Goal: Task Accomplishment & Management: Use online tool/utility

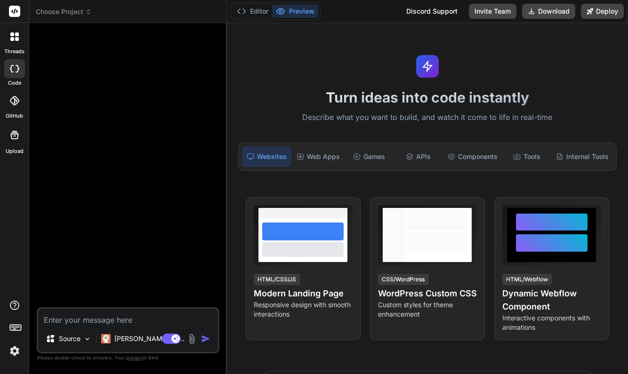
type textarea "x"
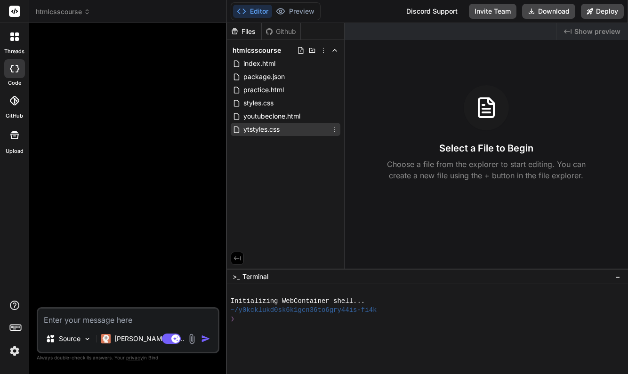
click at [269, 131] on span "ytstyles.css" at bounding box center [261, 129] width 38 height 11
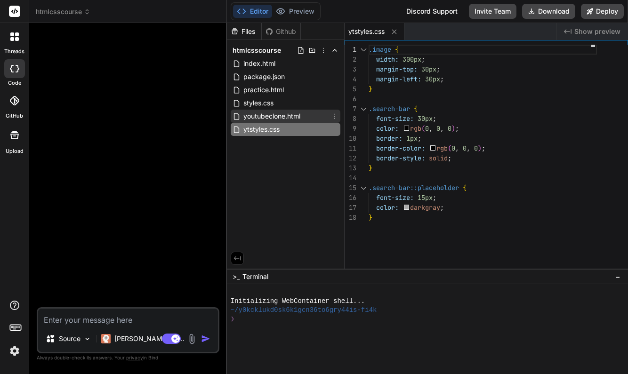
click at [273, 120] on span "youtubeclone.html" at bounding box center [271, 116] width 59 height 11
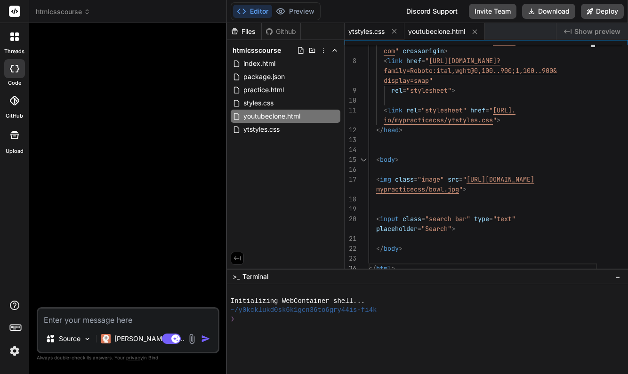
click at [366, 31] on span "ytstyles.css" at bounding box center [366, 31] width 36 height 9
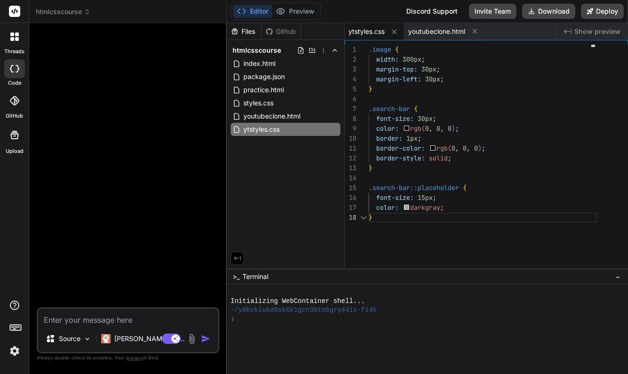
scroll to position [69, 0]
click at [447, 80] on div "margin-left: 30px ;" at bounding box center [483, 79] width 228 height 10
click at [446, 80] on div "margin-left: 30px ;" at bounding box center [483, 79] width 228 height 10
click at [444, 80] on span ";" at bounding box center [442, 79] width 4 height 8
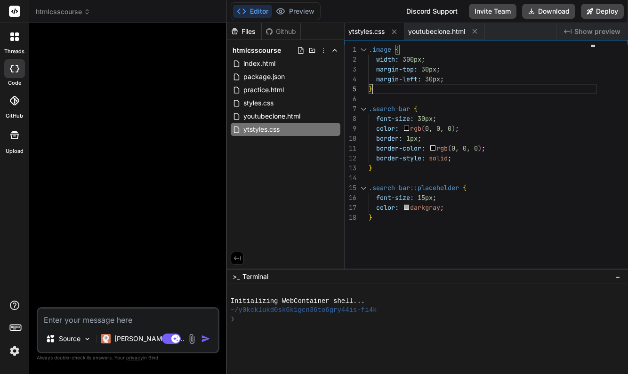
click at [446, 81] on div "margin-left: 30px ;" at bounding box center [483, 79] width 228 height 10
click at [444, 81] on span ";" at bounding box center [442, 79] width 4 height 8
click at [446, 79] on div "margin-left: 30px ;" at bounding box center [483, 79] width 228 height 10
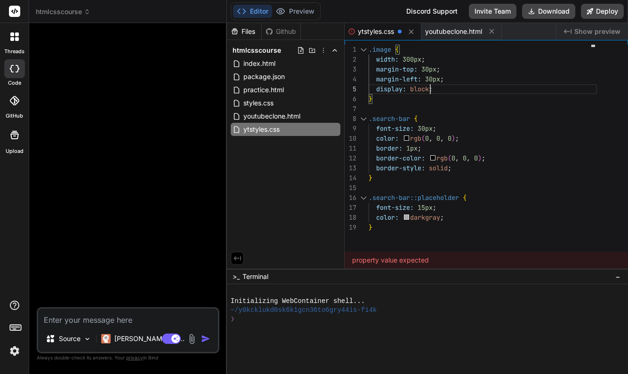
click at [452, 94] on div "display: block ;" at bounding box center [483, 89] width 228 height 10
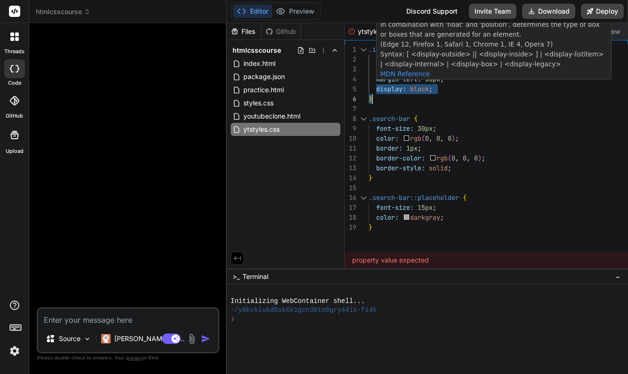
drag, startPoint x: 376, startPoint y: 88, endPoint x: 434, endPoint y: 89, distance: 57.9
click at [433, 89] on span "display: block ;" at bounding box center [401, 89] width 64 height 10
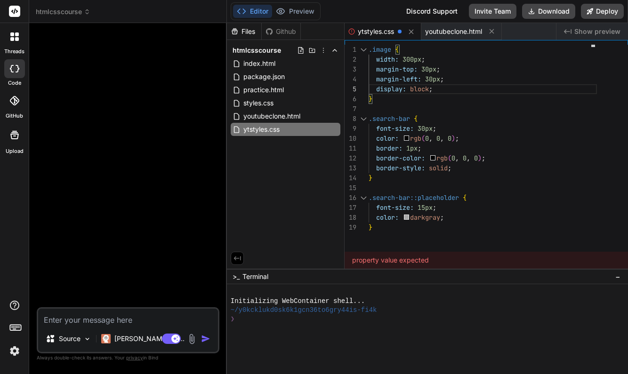
click at [441, 90] on div "display: block ;" at bounding box center [483, 89] width 228 height 10
click at [376, 88] on span at bounding box center [373, 89] width 8 height 8
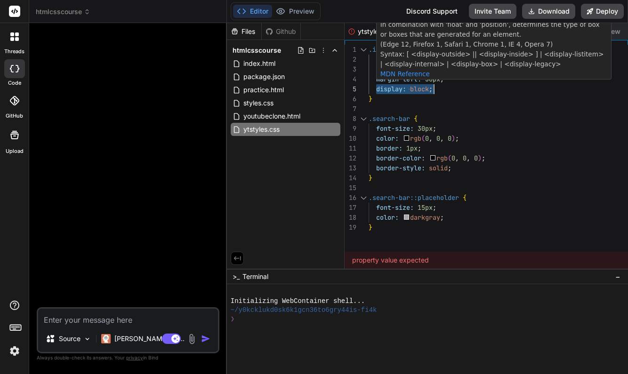
drag, startPoint x: 376, startPoint y: 88, endPoint x: 434, endPoint y: 88, distance: 58.4
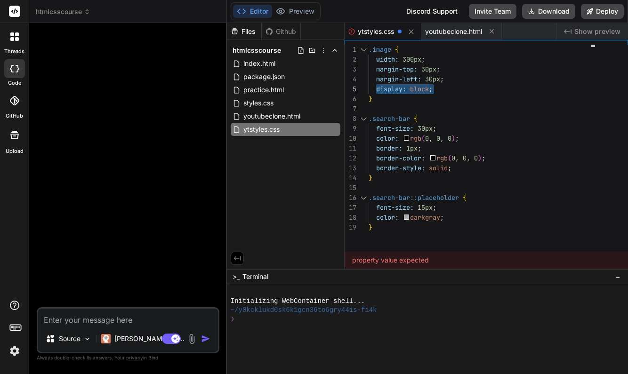
click at [521, 106] on div at bounding box center [483, 109] width 228 height 10
click at [278, 114] on span "youtubeclone.html" at bounding box center [271, 116] width 59 height 11
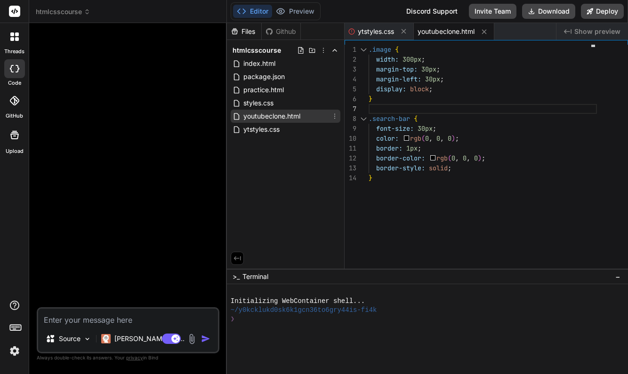
scroll to position [0, 0]
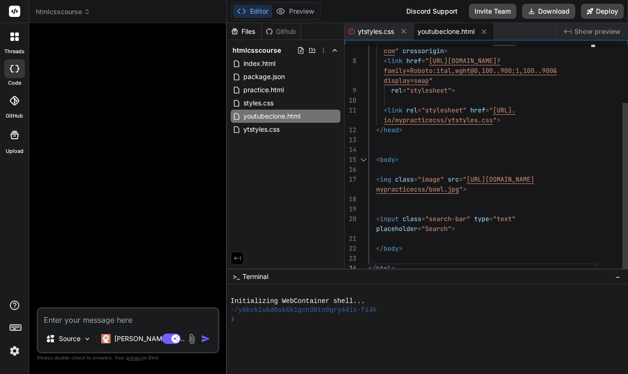
click at [375, 217] on span at bounding box center [373, 219] width 8 height 8
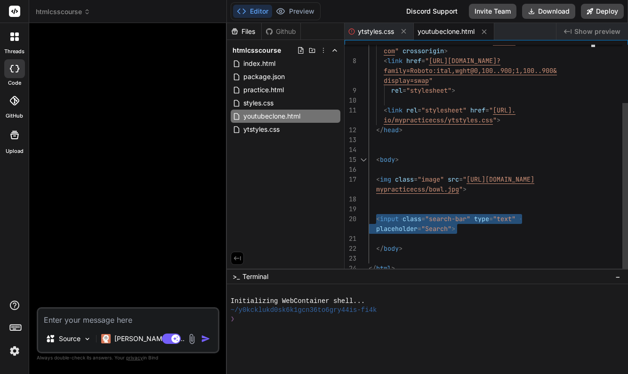
drag, startPoint x: 376, startPoint y: 218, endPoint x: 456, endPoint y: 227, distance: 80.5
click at [456, 227] on div "< link href = " https://fonts.googleapis.com/css2? rel = "stylesheet" > < link …" at bounding box center [483, 120] width 228 height 307
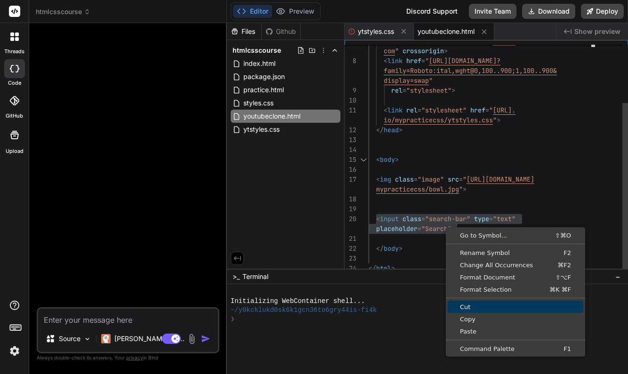
click at [473, 306] on span "Cut" at bounding box center [516, 307] width 136 height 6
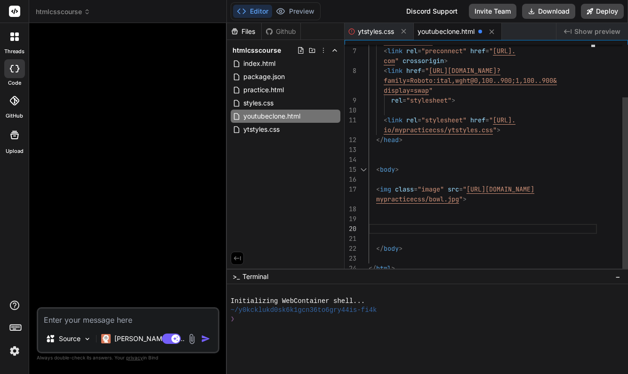
click at [386, 178] on div at bounding box center [483, 180] width 228 height 10
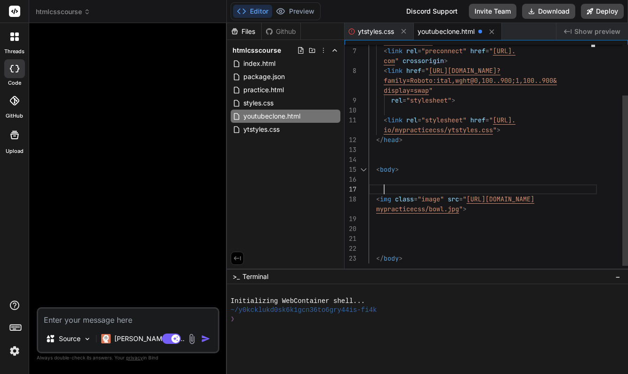
scroll to position [20, 0]
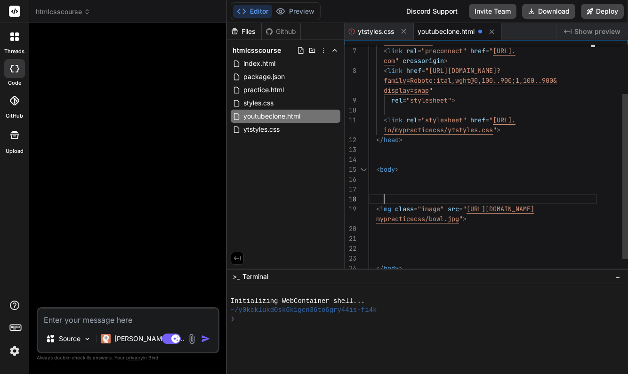
click at [387, 184] on div at bounding box center [483, 180] width 228 height 10
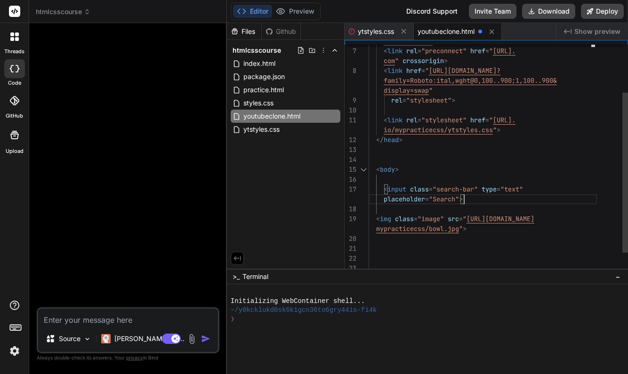
scroll to position [20, 0]
click at [522, 281] on div ">_ Terminal −" at bounding box center [427, 277] width 401 height 16
click at [524, 253] on div at bounding box center [483, 249] width 228 height 10
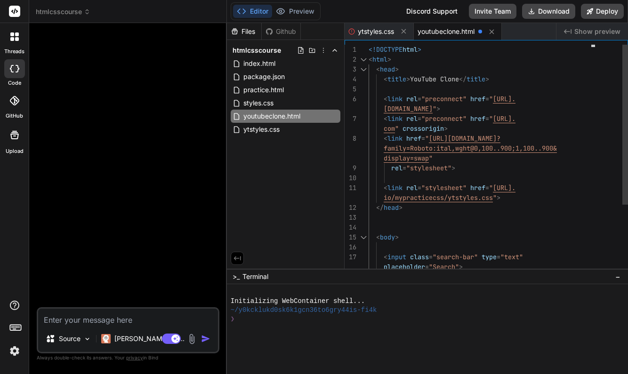
click at [369, 51] on span "<!DOCTYPE" at bounding box center [386, 49] width 34 height 8
click at [369, 49] on span "<!DOCTYPE" at bounding box center [386, 49] width 34 height 8
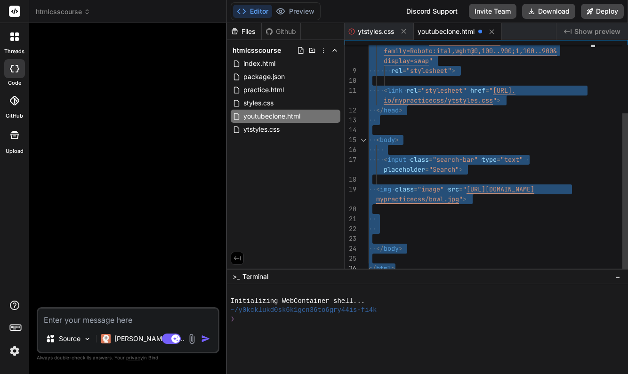
drag, startPoint x: 369, startPoint y: 49, endPoint x: 458, endPoint y: 273, distance: 240.4
click at [458, 273] on div "Files Github htmlcsscourse index.html package.json practice.html styles.css you…" at bounding box center [427, 198] width 401 height 351
click at [490, 149] on div at bounding box center [483, 150] width 228 height 10
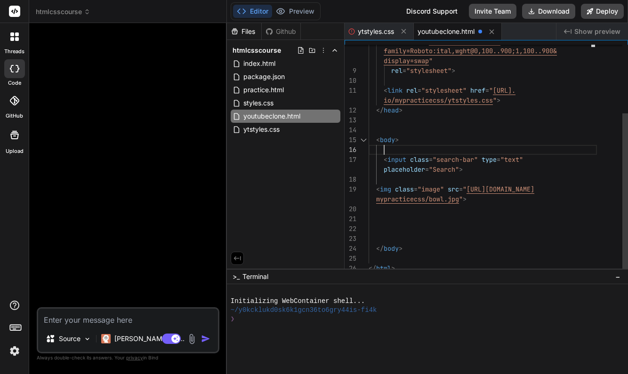
click at [497, 216] on div at bounding box center [483, 219] width 228 height 10
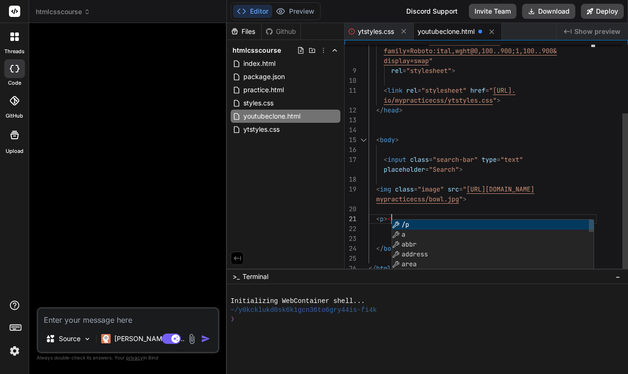
scroll to position [69, 0]
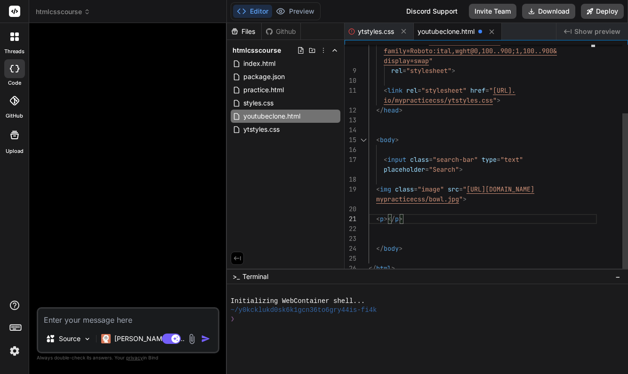
click at [388, 218] on span "></" at bounding box center [389, 219] width 11 height 8
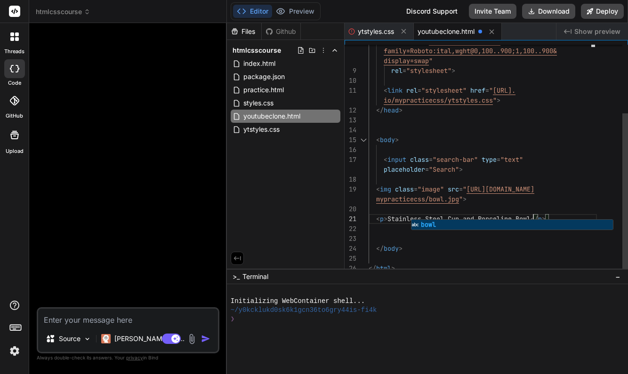
click at [472, 258] on div at bounding box center [483, 259] width 228 height 10
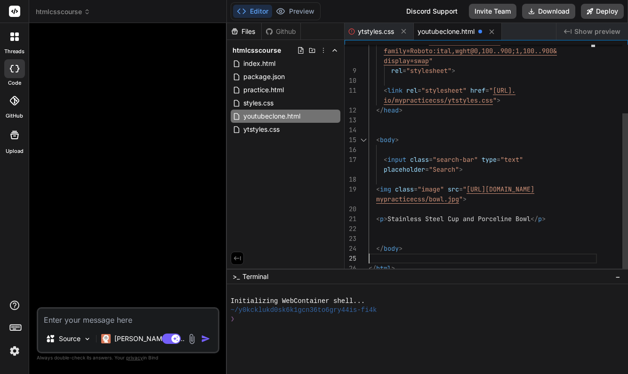
scroll to position [10, 0]
click at [568, 221] on div "< p > Stainless Steel Cup and Porceline Bowl </ p >" at bounding box center [483, 219] width 228 height 10
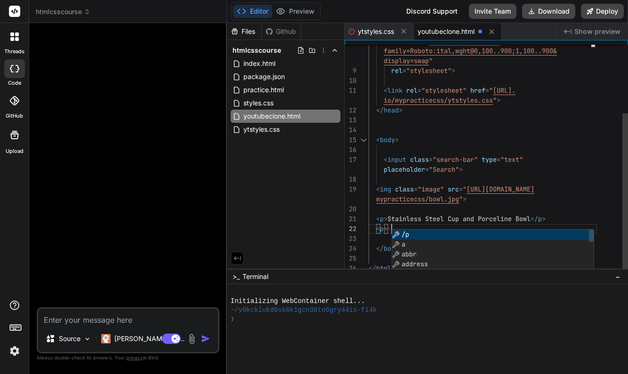
scroll to position [79, 0]
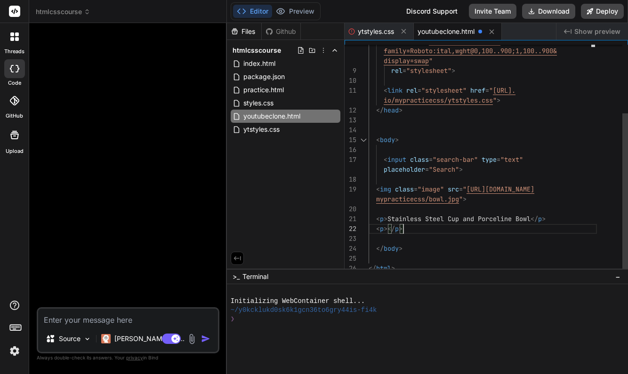
click at [388, 228] on span "></" at bounding box center [389, 229] width 11 height 8
click at [523, 229] on span "Wide apperture to show Shallow dept of filed" at bounding box center [471, 229] width 166 height 8
click at [524, 232] on span "Wide apperture to show Shallow dept of filed" at bounding box center [471, 229] width 166 height 8
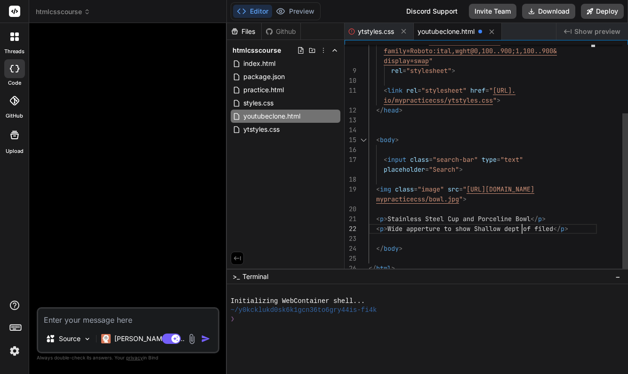
scroll to position [79, 0]
click at [542, 228] on span "Wide apperture to show Shallow depth of filed" at bounding box center [473, 229] width 170 height 8
click at [553, 230] on span "Wide apperture to show Shallow depth-of-filed" at bounding box center [473, 229] width 170 height 8
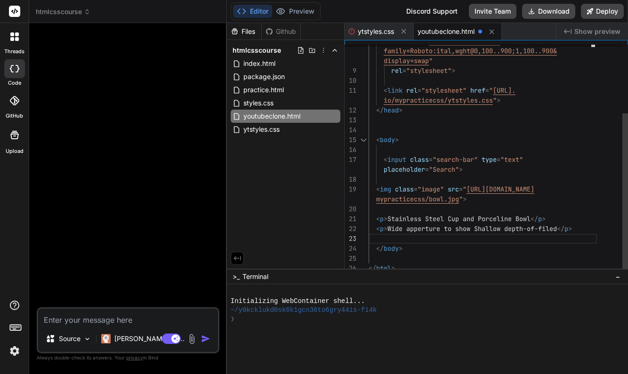
click at [552, 229] on span "Wide apperture to show Shallow depth-of-filed" at bounding box center [473, 229] width 170 height 8
click at [552, 224] on span "< p > Wide apperture to show Shallow depth-of-filed </ p >" at bounding box center [470, 229] width 203 height 10
click at [553, 227] on span "Wide apperture to show Shallow depth-of-fied" at bounding box center [471, 229] width 166 height 8
click at [589, 231] on div "< p > Wide apperture to show Shallow depth-of-field </ p >" at bounding box center [483, 229] width 228 height 10
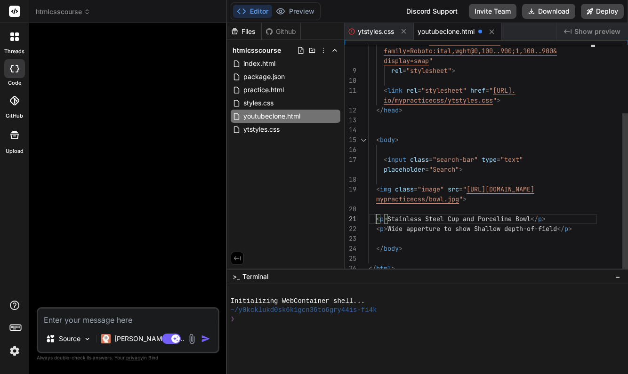
scroll to position [69, 0]
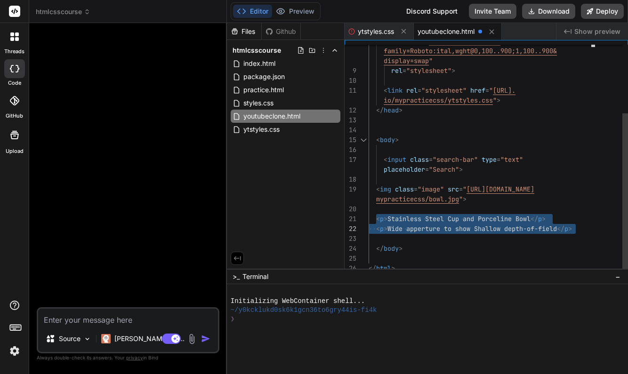
drag, startPoint x: 376, startPoint y: 218, endPoint x: 582, endPoint y: 224, distance: 205.9
click at [582, 224] on div "< link href = " https://fonts.googleapis.com/css2? rel = "stylesheet" > < link …" at bounding box center [483, 110] width 228 height 326
click at [387, 218] on span ">" at bounding box center [386, 219] width 4 height 8
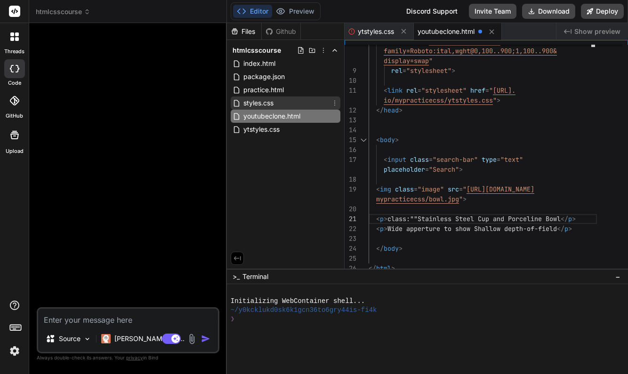
click at [274, 103] on span "styles.css" at bounding box center [258, 102] width 32 height 11
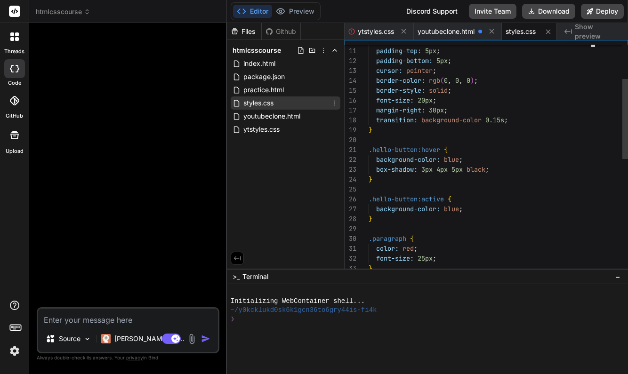
scroll to position [49, 0]
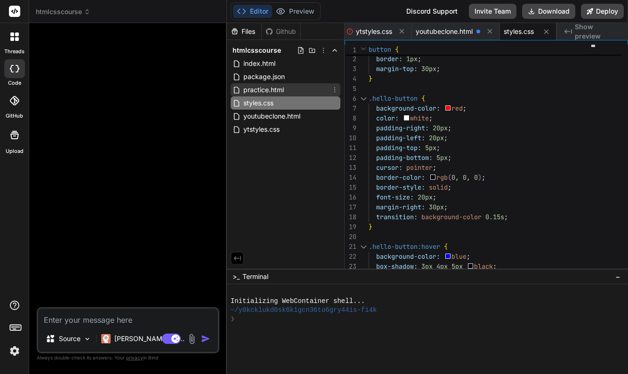
click at [282, 91] on span "practice.html" at bounding box center [263, 89] width 42 height 11
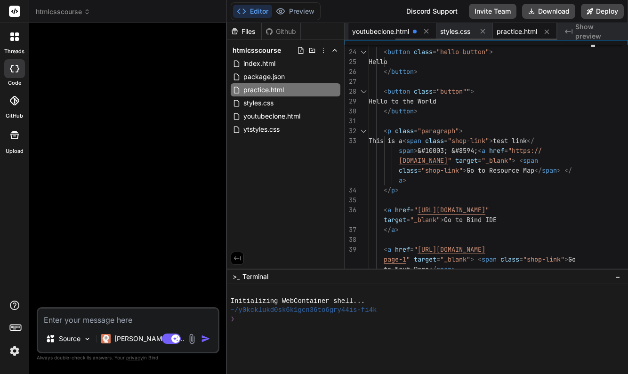
click at [393, 33] on span "youtubeclone.html" at bounding box center [380, 31] width 57 height 9
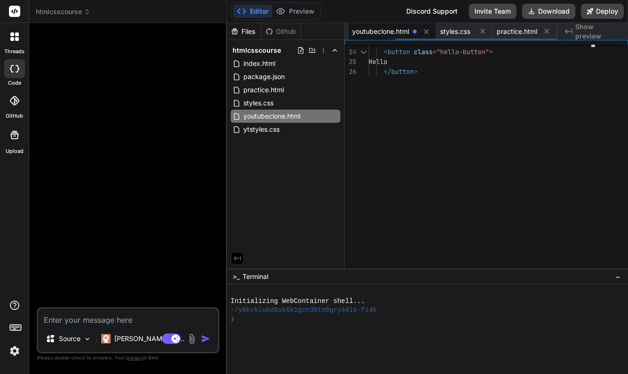
scroll to position [20, 0]
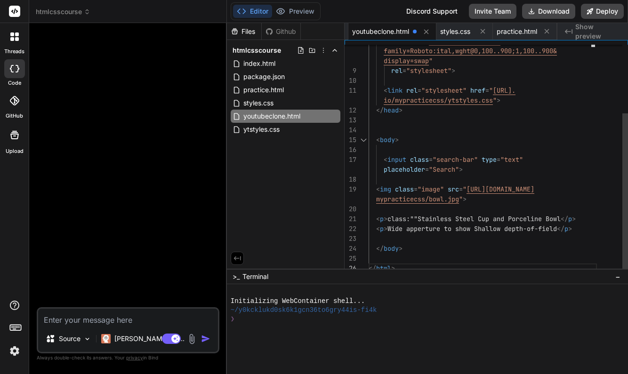
click at [412, 218] on span "class:""Stainless Steel Cup and Porceline Bowl" at bounding box center [474, 219] width 173 height 8
click at [414, 221] on span "class:""Stainless Steel Cup and Porceline Bowl" at bounding box center [474, 219] width 173 height 8
click at [414, 218] on span "class:""Stainless Steel Cup and Porceline Bowl" at bounding box center [474, 219] width 173 height 8
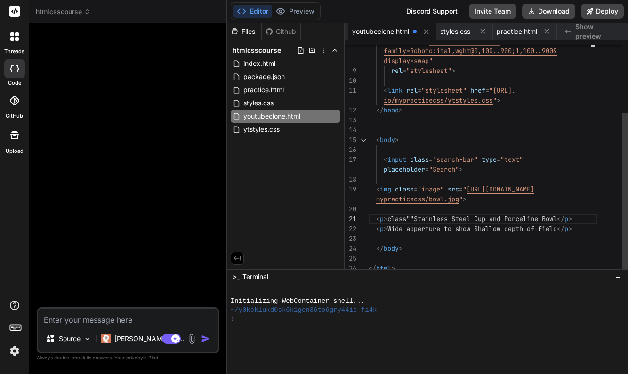
scroll to position [69, 0]
click at [420, 218] on span "class=""Stainless Steel Cup and Porceline Bowl" at bounding box center [474, 219] width 173 height 8
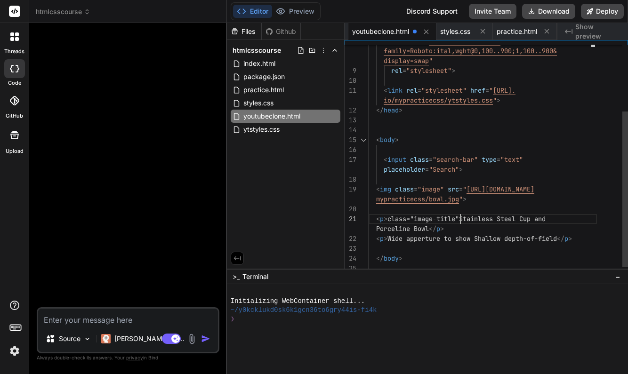
click at [464, 231] on div "Porceline Bowl </ p >" at bounding box center [483, 229] width 228 height 10
click at [466, 220] on span "class="image-title"Stainless Steel Cup and" at bounding box center [467, 219] width 158 height 8
click at [465, 218] on span "class="image-title"Stainless Steel Cup and" at bounding box center [467, 219] width 158 height 8
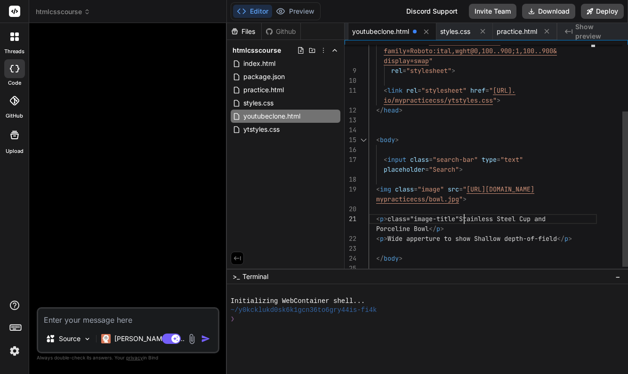
scroll to position [69, 0]
click at [469, 227] on div "Porceline Bowl </ p >" at bounding box center [483, 229] width 228 height 10
click at [478, 250] on div at bounding box center [483, 249] width 228 height 10
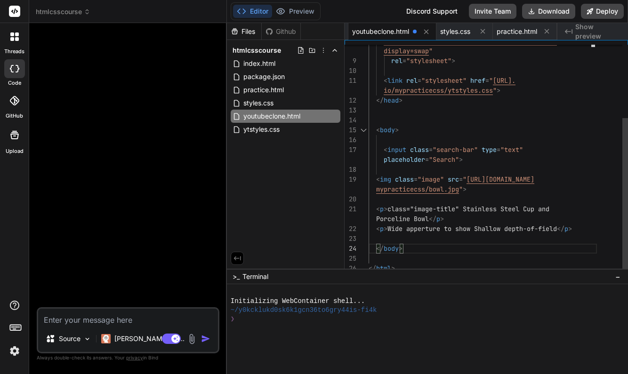
click at [459, 217] on div "Porceline Bowl </ p >" at bounding box center [483, 219] width 228 height 10
click at [465, 29] on span "styles.css" at bounding box center [455, 31] width 30 height 9
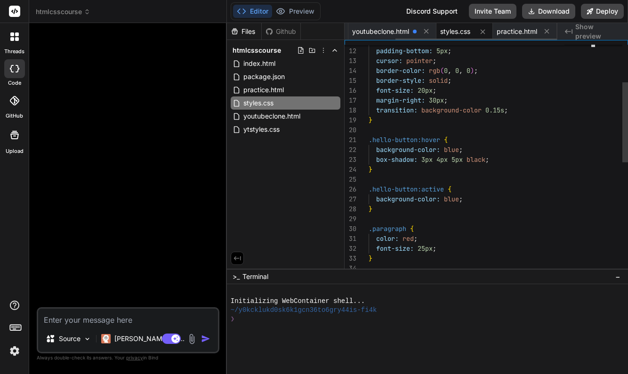
scroll to position [49, 0]
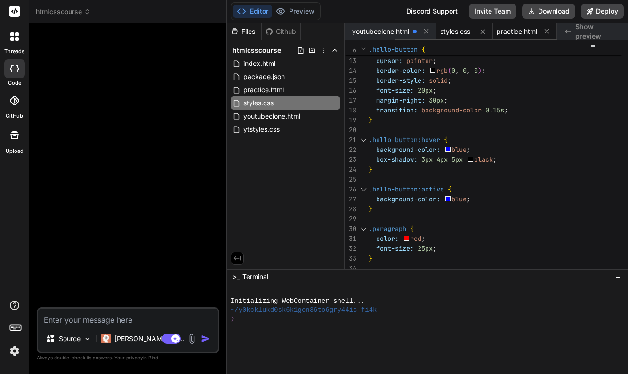
click at [511, 31] on span "practice.html" at bounding box center [517, 31] width 40 height 9
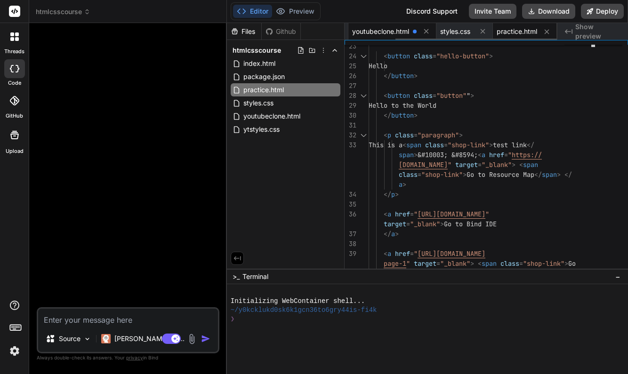
click at [399, 32] on span "youtubeclone.html" at bounding box center [380, 31] width 57 height 9
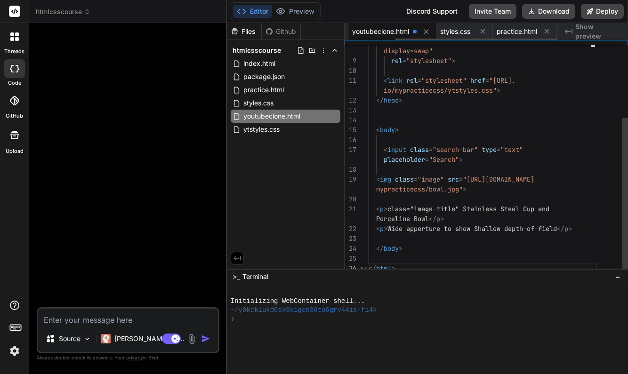
scroll to position [30, 0]
click at [387, 208] on span ">" at bounding box center [386, 209] width 4 height 8
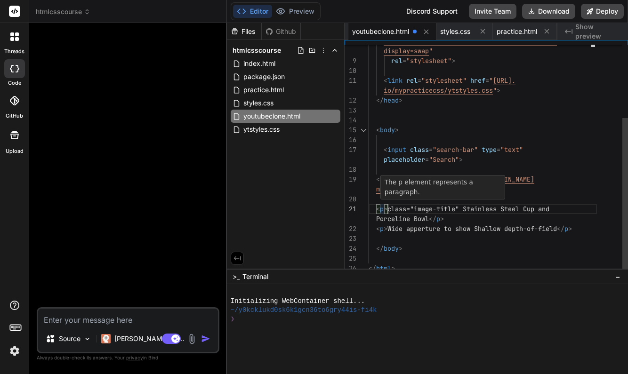
scroll to position [69, 0]
click at [462, 209] on span at bounding box center [461, 209] width 4 height 8
click at [587, 206] on div "< p class = "image-title" > Stainless Steel Cup and" at bounding box center [483, 209] width 228 height 10
click at [384, 229] on span ">" at bounding box center [386, 229] width 4 height 8
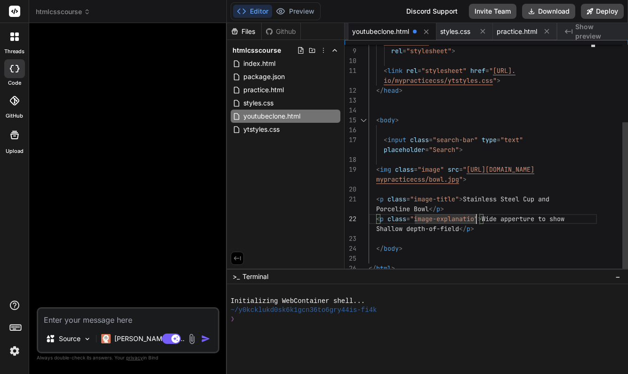
scroll to position [89, 0]
click at [503, 239] on div at bounding box center [483, 239] width 228 height 10
click at [488, 219] on span "Wide apperture to show" at bounding box center [526, 219] width 83 height 8
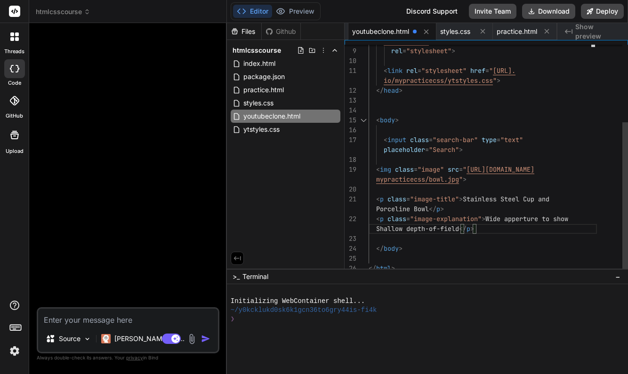
click at [489, 220] on span "Wide apperture to show" at bounding box center [526, 219] width 83 height 8
click at [487, 218] on span "Wide apperture to show" at bounding box center [526, 219] width 83 height 8
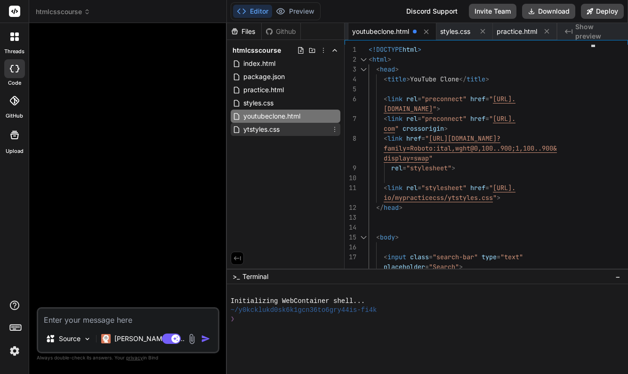
click at [271, 132] on span "ytstyles.css" at bounding box center [261, 129] width 38 height 11
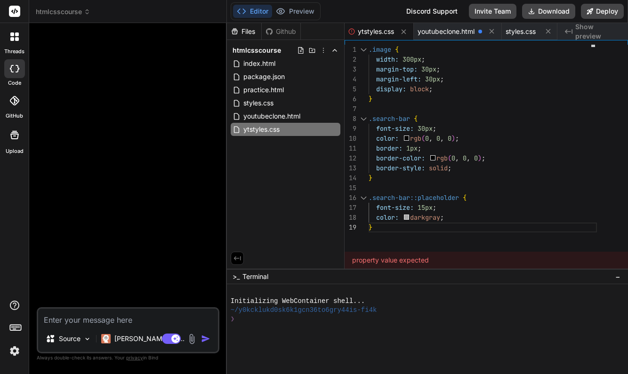
click at [385, 229] on div "}" at bounding box center [483, 228] width 228 height 10
type textarea "border: 1px; border-color: rgb(0, 0, 0); border-style: solid; } .search-bar::pl…"
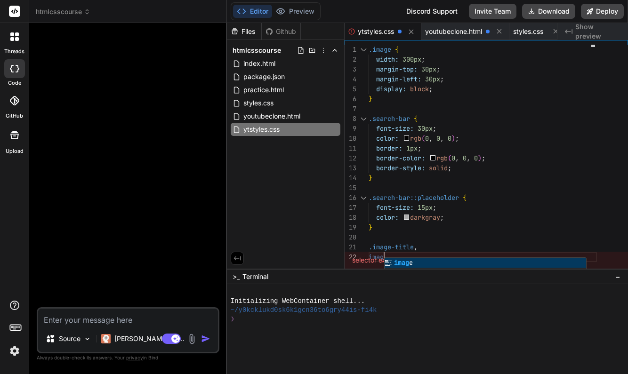
scroll to position [10, 0]
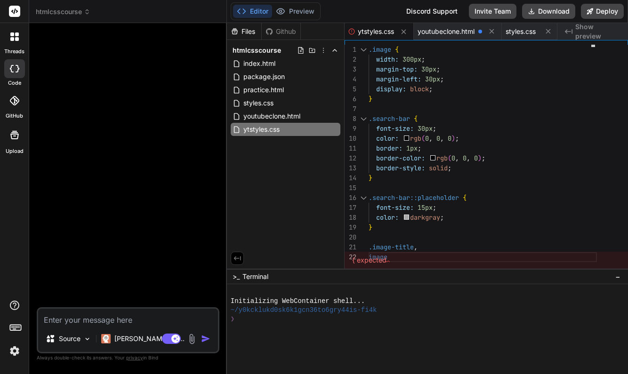
click at [398, 258] on div "{ expected" at bounding box center [486, 260] width 283 height 17
click at [397, 258] on div "{ expected" at bounding box center [486, 260] width 283 height 17
click at [392, 255] on div "{ expected" at bounding box center [486, 260] width 283 height 17
click at [391, 256] on div "{ expected" at bounding box center [486, 260] width 283 height 17
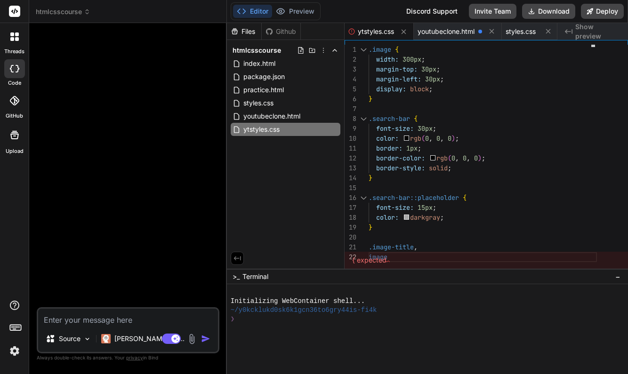
click at [391, 256] on div "{ expected" at bounding box center [486, 260] width 283 height 17
click at [392, 258] on div "{ expected" at bounding box center [486, 260] width 283 height 17
click at [397, 258] on div "{ expected" at bounding box center [486, 260] width 283 height 17
click at [373, 262] on div "{ expected" at bounding box center [486, 260] width 283 height 17
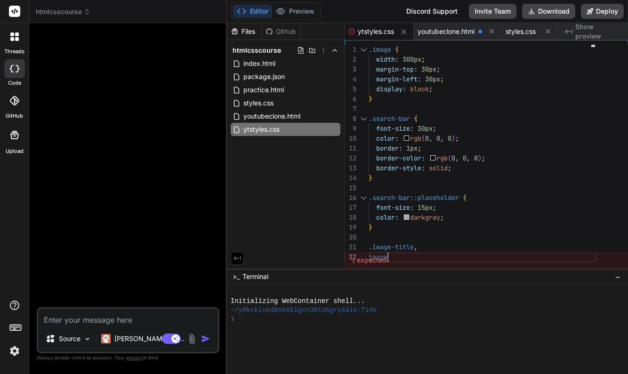
click at [423, 247] on div ".image-title ," at bounding box center [483, 247] width 228 height 10
click at [406, 256] on div "{ expected" at bounding box center [486, 260] width 283 height 17
click at [400, 257] on div "{ expected" at bounding box center [486, 260] width 283 height 17
click at [425, 246] on div ".image-title ," at bounding box center [483, 247] width 228 height 10
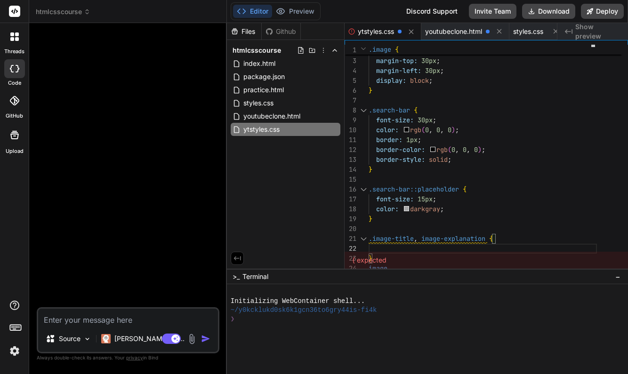
scroll to position [20, 0]
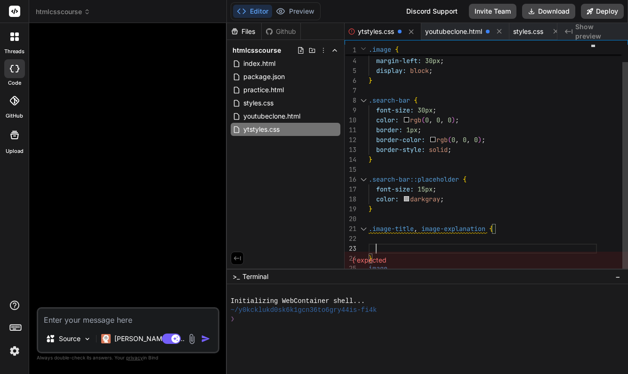
click at [411, 237] on div at bounding box center [483, 239] width 228 height 10
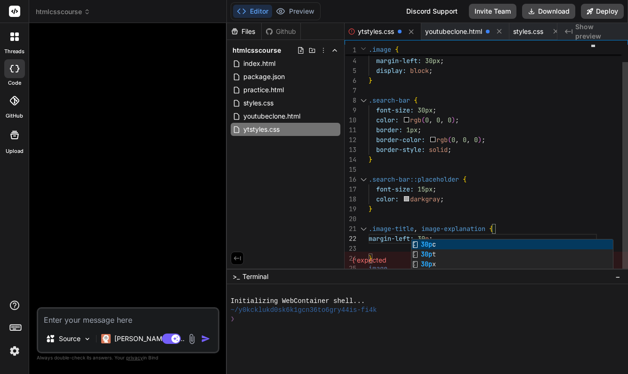
scroll to position [10, 0]
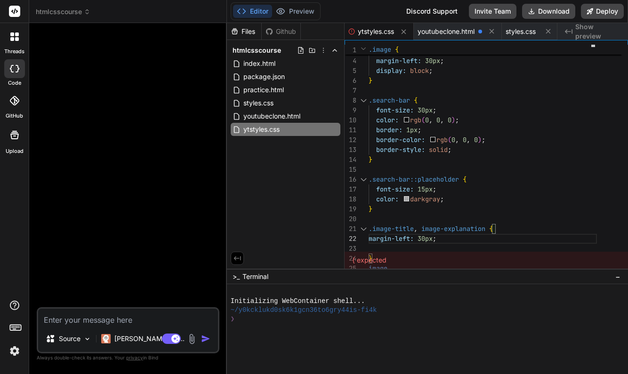
click at [384, 259] on div "{ expected" at bounding box center [486, 260] width 283 height 17
click at [362, 258] on div "{ expected" at bounding box center [486, 260] width 283 height 17
click at [382, 268] on div "{ expected" at bounding box center [486, 260] width 283 height 17
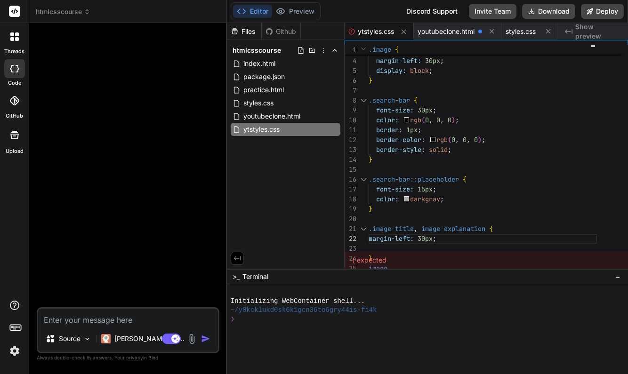
click at [382, 268] on div "{ expected" at bounding box center [486, 260] width 283 height 17
click at [502, 262] on div "{ expected" at bounding box center [486, 260] width 283 height 17
click at [388, 261] on div "{ expected" at bounding box center [486, 260] width 283 height 17
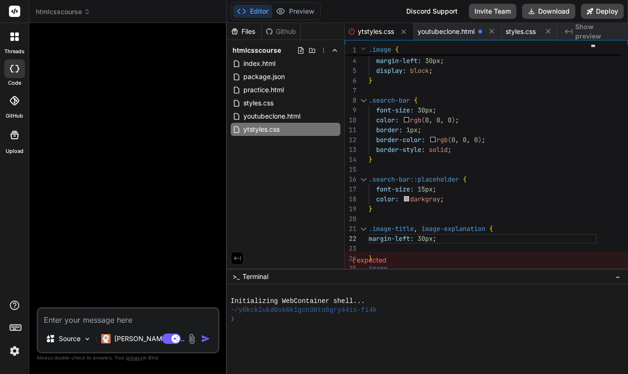
click at [388, 261] on div "{ expected" at bounding box center [486, 260] width 283 height 17
click at [393, 263] on div "{ expected" at bounding box center [486, 260] width 283 height 17
click at [401, 252] on div "{ expected" at bounding box center [486, 260] width 283 height 17
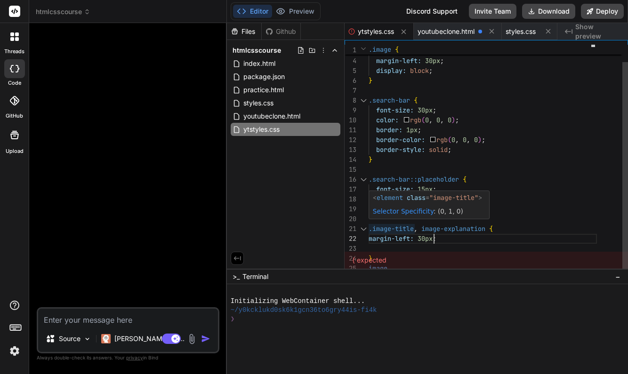
scroll to position [0, 0]
drag, startPoint x: 370, startPoint y: 228, endPoint x: 441, endPoint y: 254, distance: 75.8
click at [441, 254] on div "9 10 11 12 13 14 15 16 17 18 8 7 6 5 4 2 3 19 20 21 22 24 23 25 font-size: 30px…" at bounding box center [486, 154] width 283 height 229
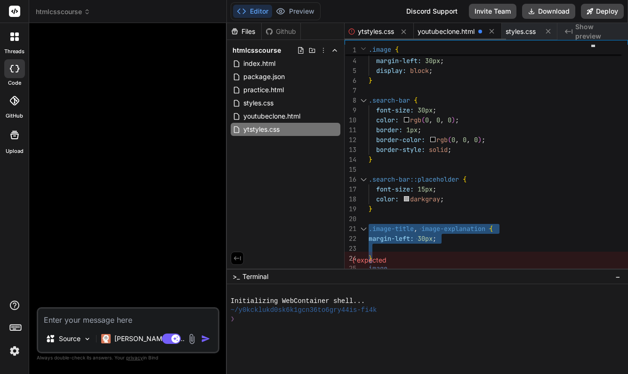
click at [433, 30] on span "youtubeclone.html" at bounding box center [446, 31] width 57 height 9
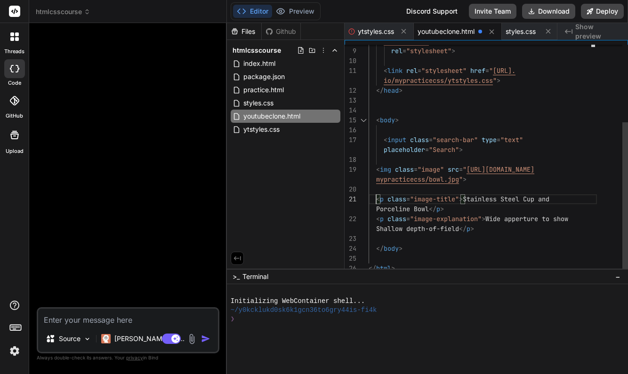
scroll to position [69, 0]
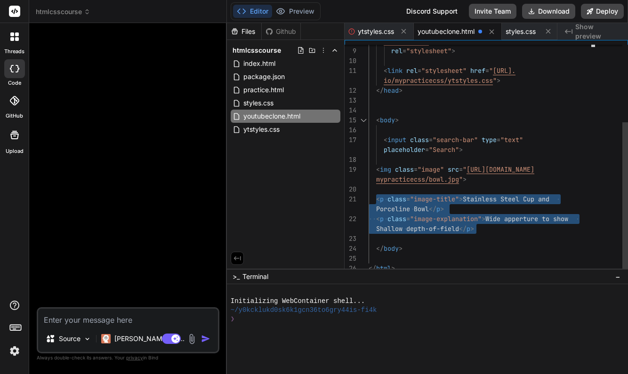
drag, startPoint x: 377, startPoint y: 199, endPoint x: 479, endPoint y: 227, distance: 106.5
click at [479, 227] on div "rel = "stylesheet" > < link rel = "stylesheet" href = " https://tyyong20.github…" at bounding box center [483, 100] width 228 height 346
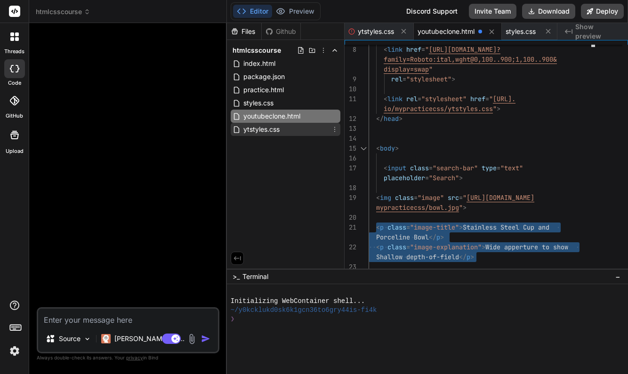
click at [277, 129] on span "ytstyles.css" at bounding box center [261, 129] width 38 height 11
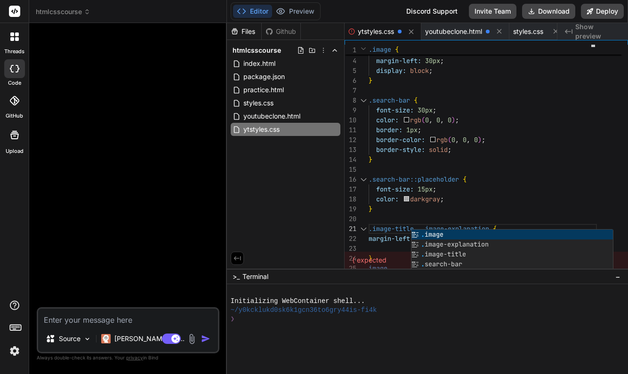
click at [502, 292] on div at bounding box center [423, 292] width 385 height 9
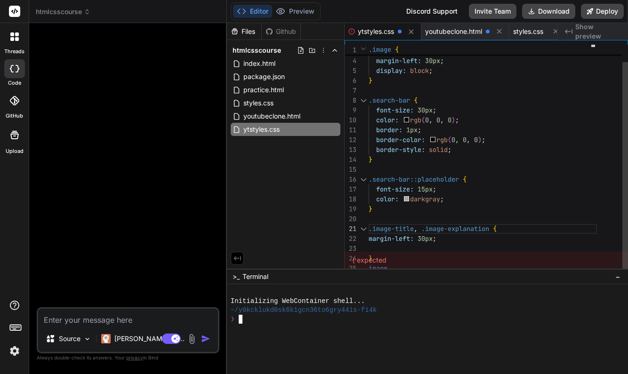
click at [364, 245] on div "23" at bounding box center [357, 249] width 24 height 10
click at [373, 246] on div at bounding box center [483, 249] width 228 height 10
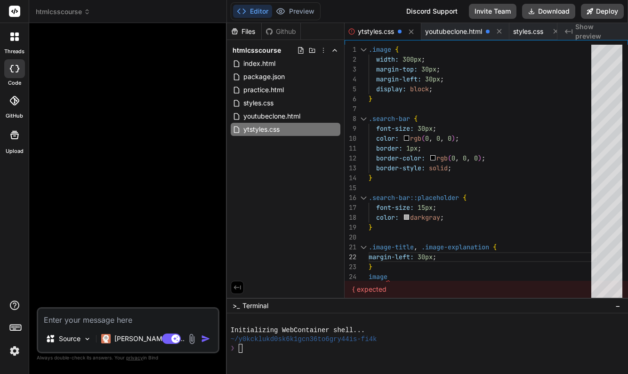
drag, startPoint x: 385, startPoint y: 269, endPoint x: 387, endPoint y: 298, distance: 29.3
click at [390, 275] on div "image" at bounding box center [483, 277] width 228 height 10
click at [385, 290] on div "{ expected" at bounding box center [486, 289] width 283 height 17
click at [385, 288] on div "{ expected" at bounding box center [486, 289] width 283 height 17
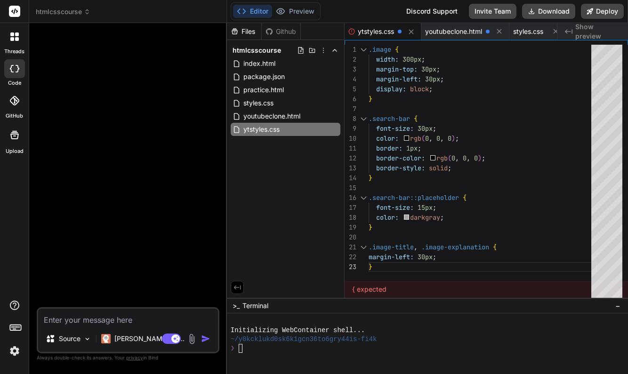
click at [385, 288] on div "{ expected" at bounding box center [486, 289] width 283 height 17
click at [365, 288] on div "{ expected" at bounding box center [486, 289] width 283 height 17
click at [458, 33] on span "youtubeclone.html" at bounding box center [453, 31] width 57 height 9
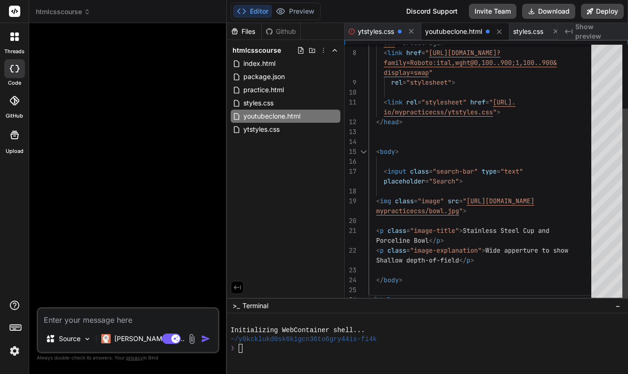
scroll to position [40, 0]
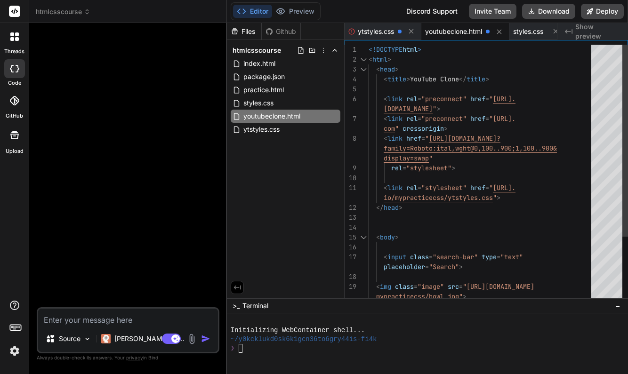
click at [369, 50] on span "<!DOCTYPE" at bounding box center [386, 49] width 34 height 8
click at [371, 47] on span "<!DOCTYPE" at bounding box center [386, 49] width 34 height 8
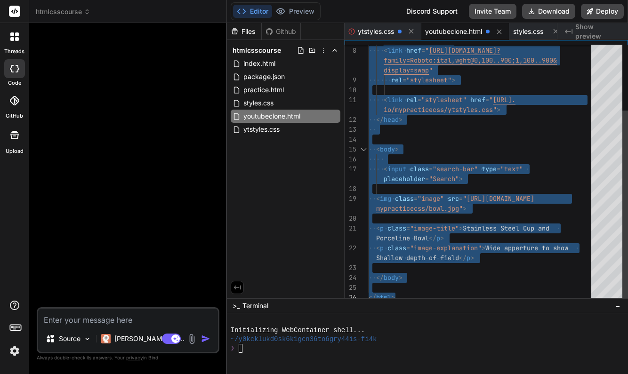
drag, startPoint x: 369, startPoint y: 48, endPoint x: 454, endPoint y: 318, distance: 282.9
click at [512, 275] on div "</ body >" at bounding box center [483, 278] width 228 height 10
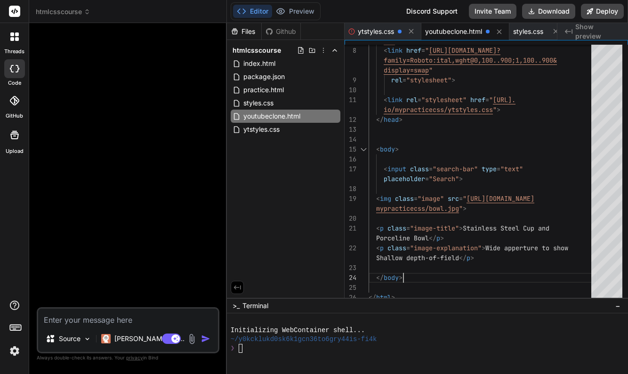
scroll to position [20, 0]
click at [392, 31] on span "ytstyles.css" at bounding box center [376, 31] width 36 height 9
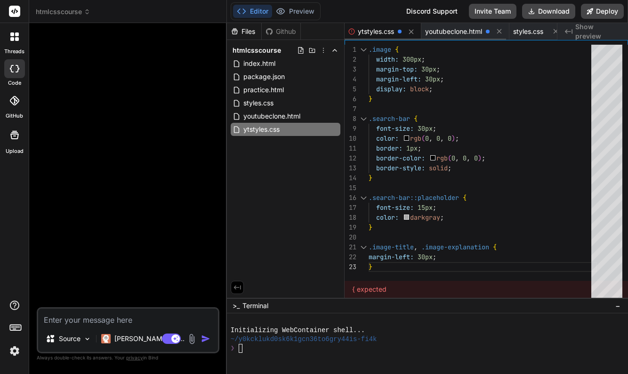
click at [401, 30] on span at bounding box center [400, 32] width 4 height 4
click at [352, 31] on icon at bounding box center [351, 31] width 7 height 7
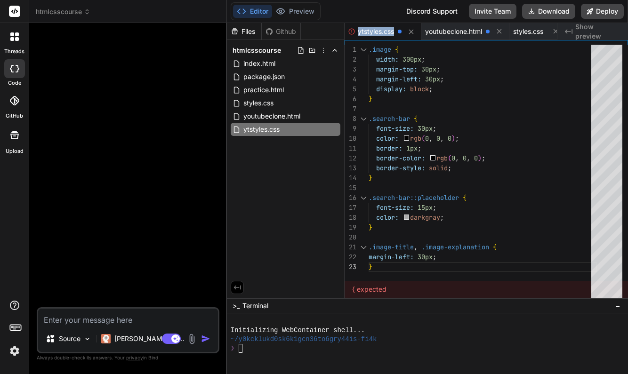
click at [537, 98] on div "}" at bounding box center [483, 99] width 228 height 10
click at [456, 279] on div "font-size: 30px ; color: rgb ( 0 , 0 , 0 ) ; border: 1px ; border-color: rgb ( …" at bounding box center [483, 174] width 228 height 258
click at [447, 200] on span ".search-bar::placeholder" at bounding box center [414, 198] width 90 height 8
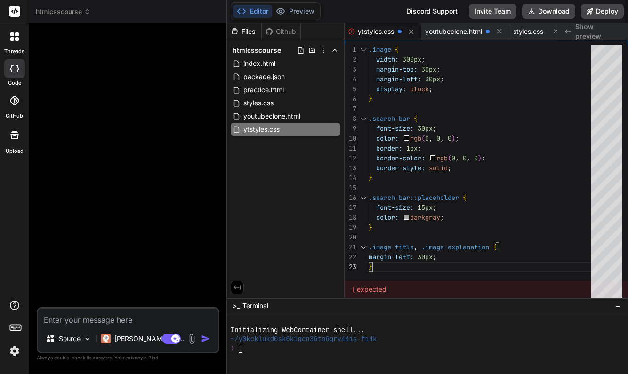
scroll to position [59, 0]
click at [447, 200] on span ".search-bar::placeholder" at bounding box center [414, 198] width 90 height 8
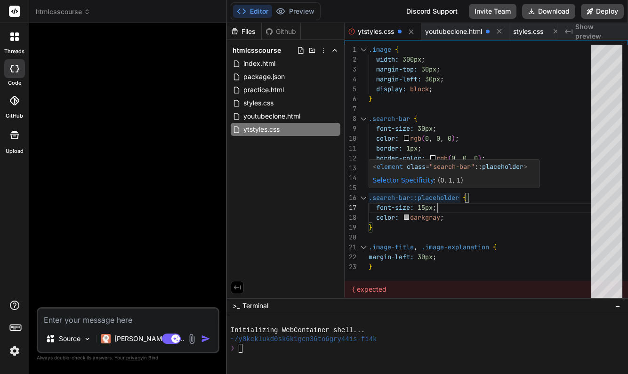
click at [438, 198] on span ".search-bar::placeholder" at bounding box center [414, 198] width 90 height 8
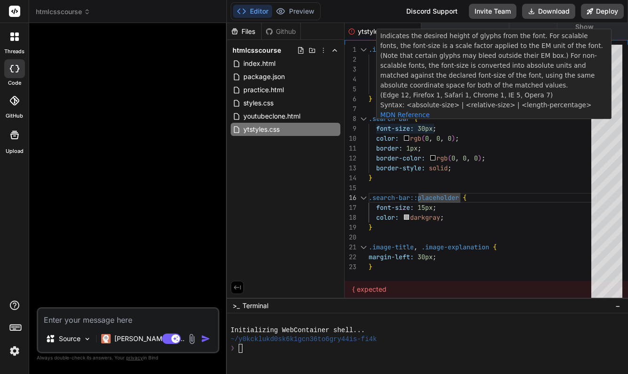
click at [390, 121] on span ".search-bar" at bounding box center [389, 118] width 41 height 8
click at [375, 120] on span ".search-bar" at bounding box center [389, 118] width 41 height 8
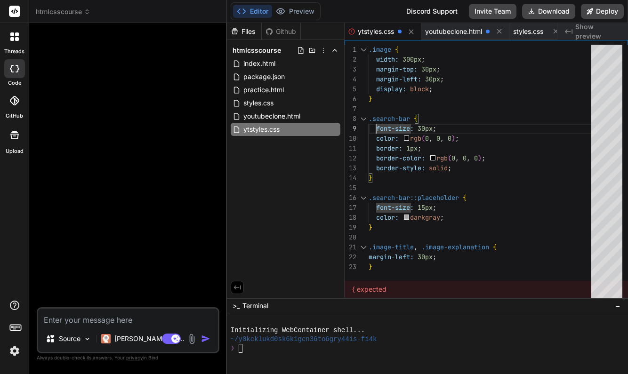
click at [387, 118] on span ".search-bar" at bounding box center [389, 118] width 41 height 8
click at [392, 267] on div "}" at bounding box center [483, 267] width 228 height 10
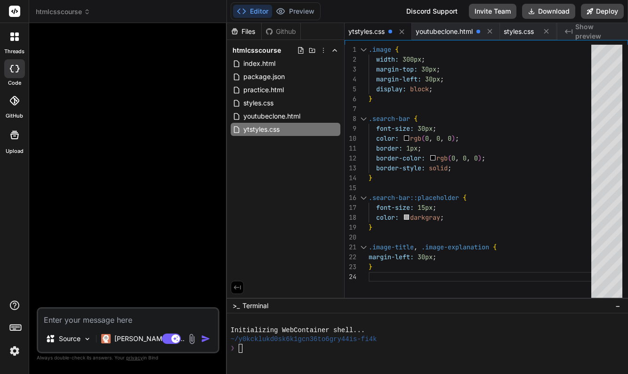
scroll to position [20, 0]
click at [513, 191] on div at bounding box center [483, 188] width 228 height 10
click at [522, 119] on div ".search-bar {" at bounding box center [483, 119] width 228 height 10
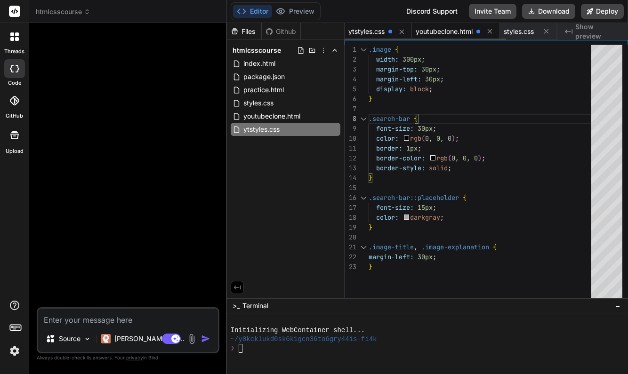
click at [438, 30] on span "youtubeclone.html" at bounding box center [444, 31] width 57 height 9
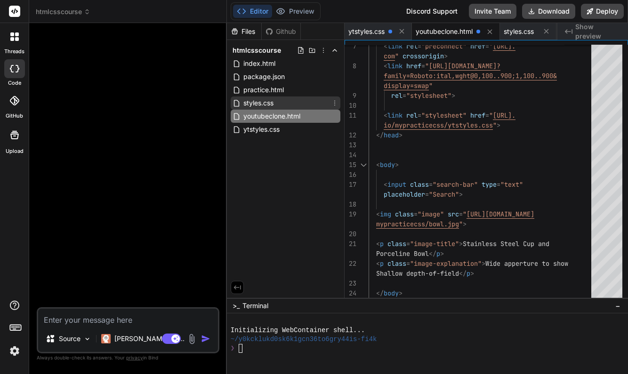
click at [288, 100] on div "styles.css" at bounding box center [286, 103] width 110 height 13
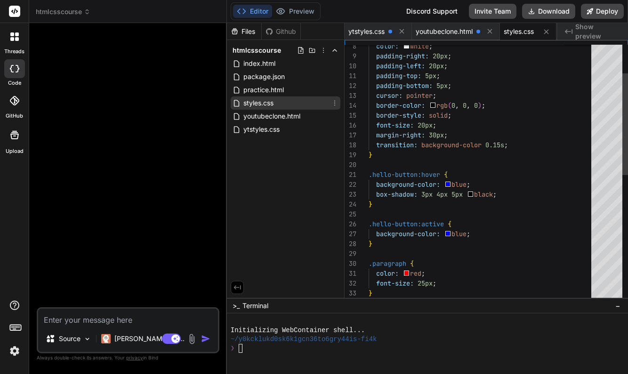
scroll to position [0, 0]
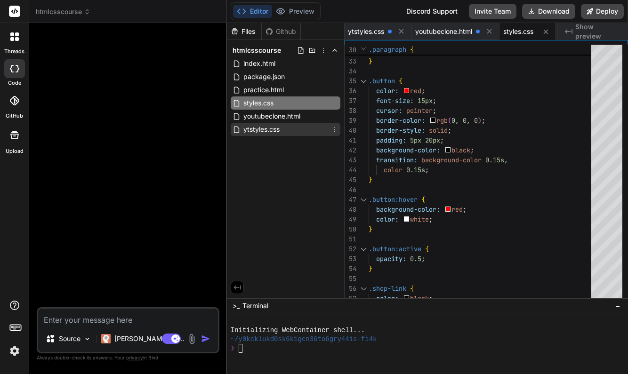
click at [274, 129] on span "ytstyles.css" at bounding box center [261, 129] width 38 height 11
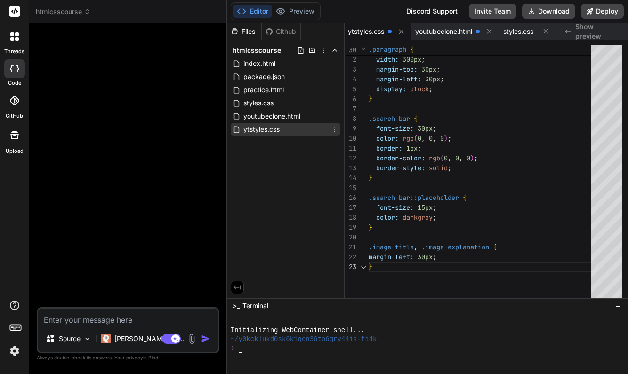
scroll to position [20, 0]
click at [380, 30] on span "ytstyles.css" at bounding box center [366, 31] width 36 height 9
click at [449, 257] on div "margin-left: 30px ;" at bounding box center [483, 257] width 228 height 10
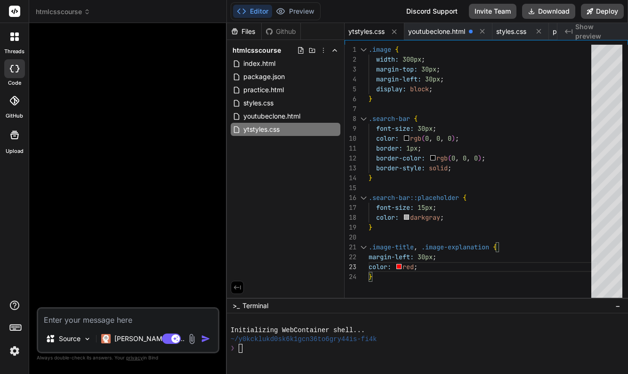
click at [468, 267] on div "color: red ;" at bounding box center [483, 267] width 228 height 10
drag, startPoint x: 422, startPoint y: 267, endPoint x: 365, endPoint y: 263, distance: 57.1
click at [365, 263] on div "1 2 3 4 5 6 7 8 9 10 11 12 13 14 15 16 17 18 19 20 21 22 23 24 .image { width: …" at bounding box center [486, 174] width 283 height 258
click at [386, 267] on div "}" at bounding box center [483, 267] width 228 height 10
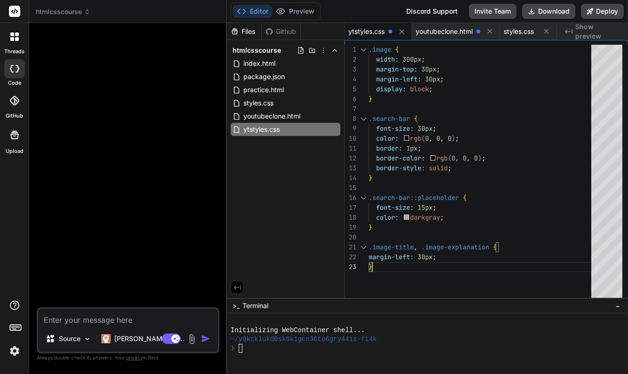
scroll to position [20, 0]
click at [442, 30] on span "youtubeclone.html" at bounding box center [436, 31] width 57 height 9
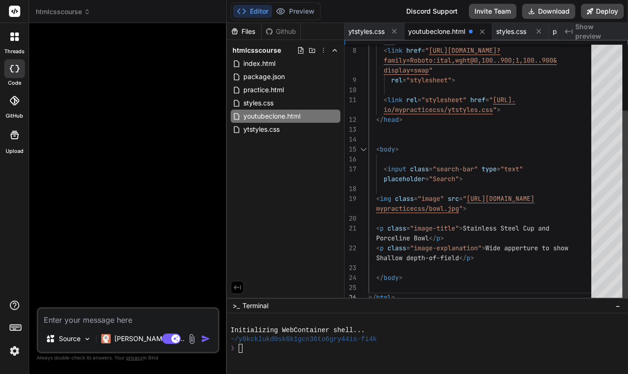
scroll to position [40, 0]
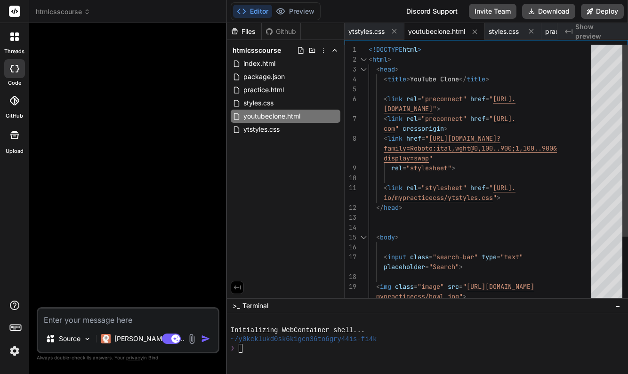
click at [369, 51] on span "<!DOCTYPE" at bounding box center [386, 49] width 34 height 8
click at [369, 49] on span "<!DOCTYPE" at bounding box center [386, 49] width 34 height 8
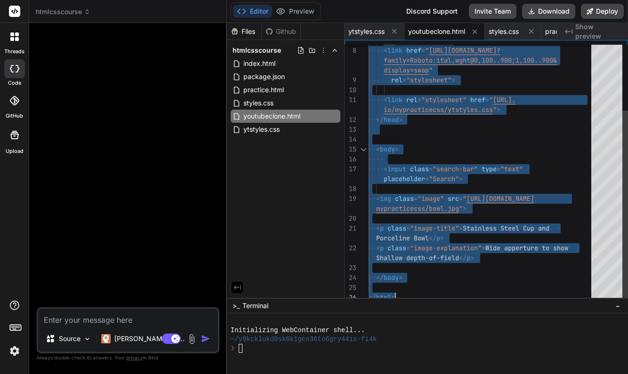
drag, startPoint x: 369, startPoint y: 49, endPoint x: 453, endPoint y: 315, distance: 278.6
click at [453, 315] on div "Files Github htmlcsscourse index.html package.json practice.html styles.css you…" at bounding box center [427, 198] width 401 height 351
click at [466, 145] on div "< body >" at bounding box center [483, 150] width 228 height 10
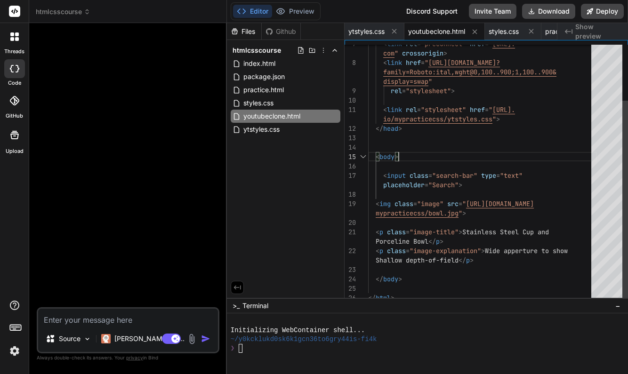
scroll to position [85, 0]
click at [375, 27] on span "ytstyles.css" at bounding box center [366, 31] width 36 height 9
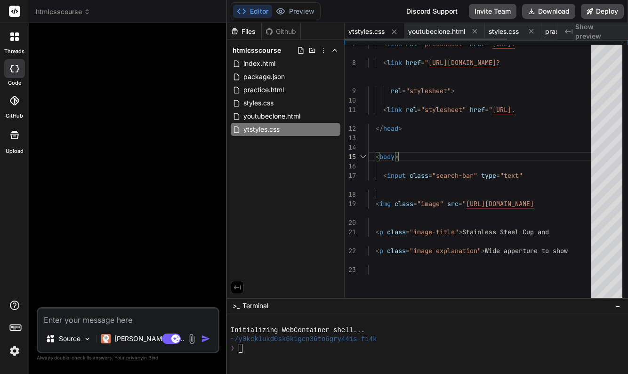
type textarea ".image-title, .image-explanation { margin-left: 30px; }"
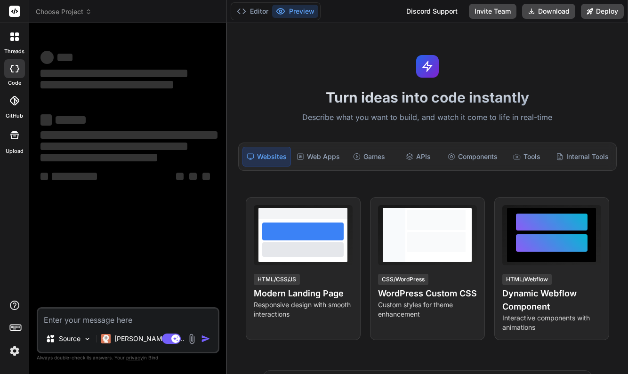
type textarea "x"
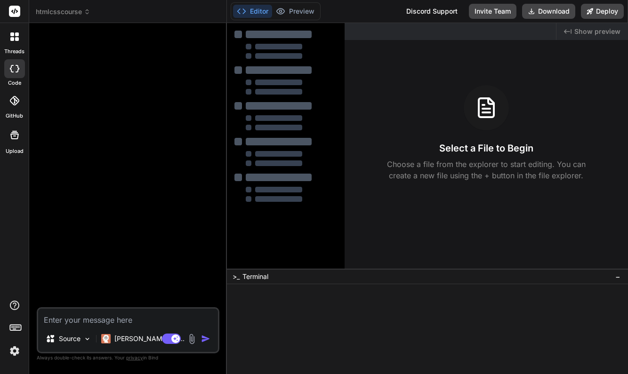
type textarea "x"
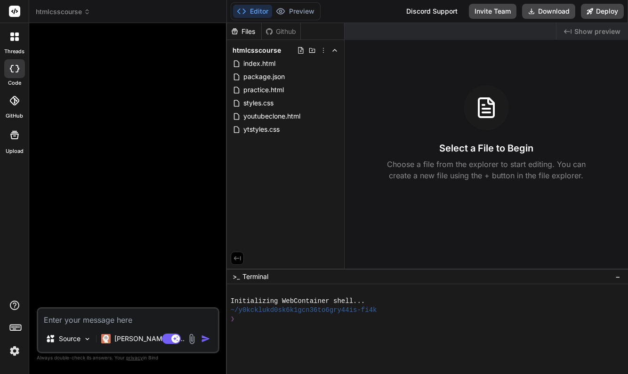
scroll to position [0, 0]
